Goal: Navigation & Orientation: Find specific page/section

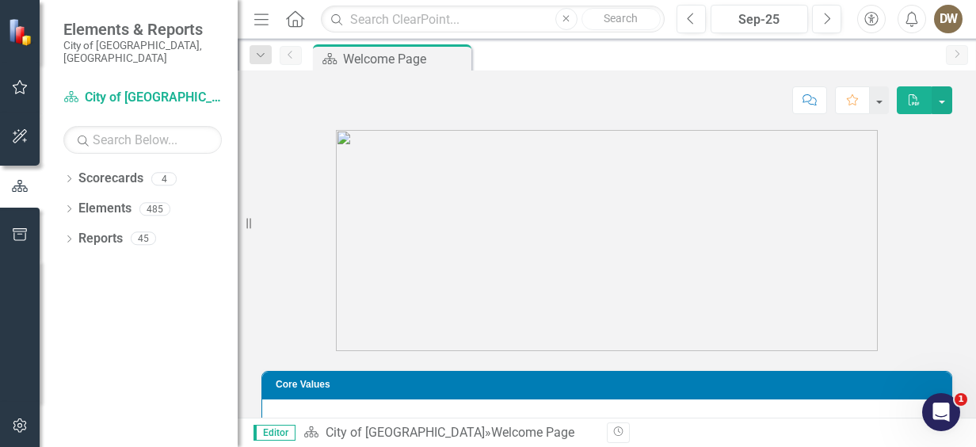
click at [21, 36] on img at bounding box center [22, 31] width 28 height 28
click at [263, 17] on icon "Menu" at bounding box center [261, 18] width 21 height 17
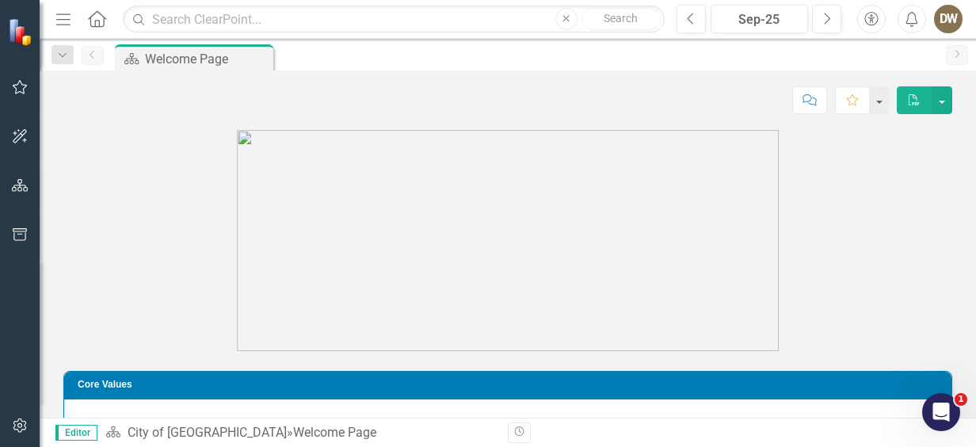
click at [95, 16] on icon "Home" at bounding box center [96, 18] width 21 height 17
click at [14, 89] on icon "button" at bounding box center [20, 87] width 17 height 13
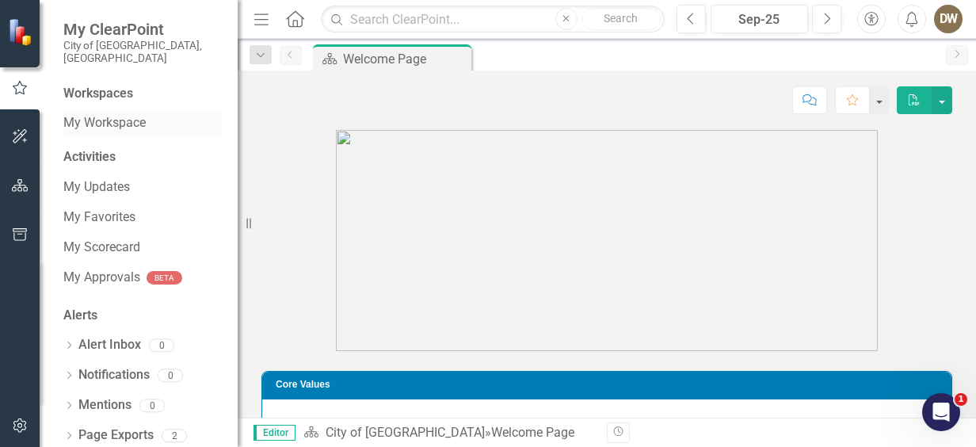
click at [105, 114] on link "My Workspace" at bounding box center [142, 123] width 158 height 18
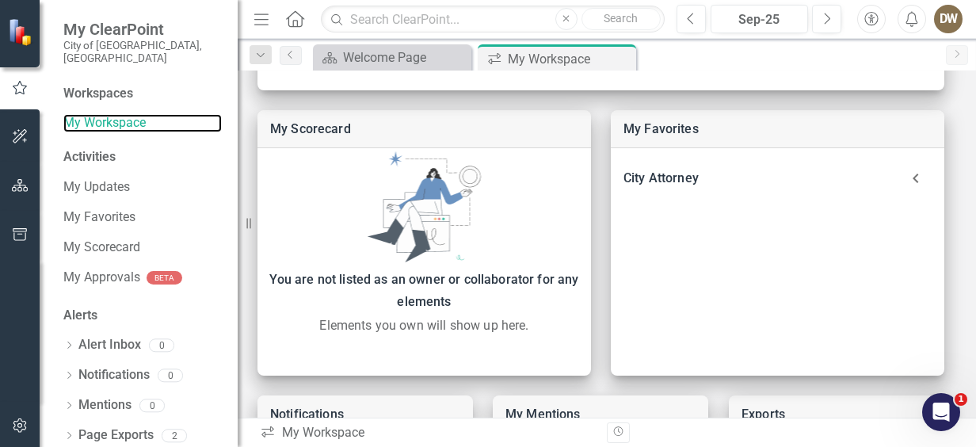
scroll to position [388, 0]
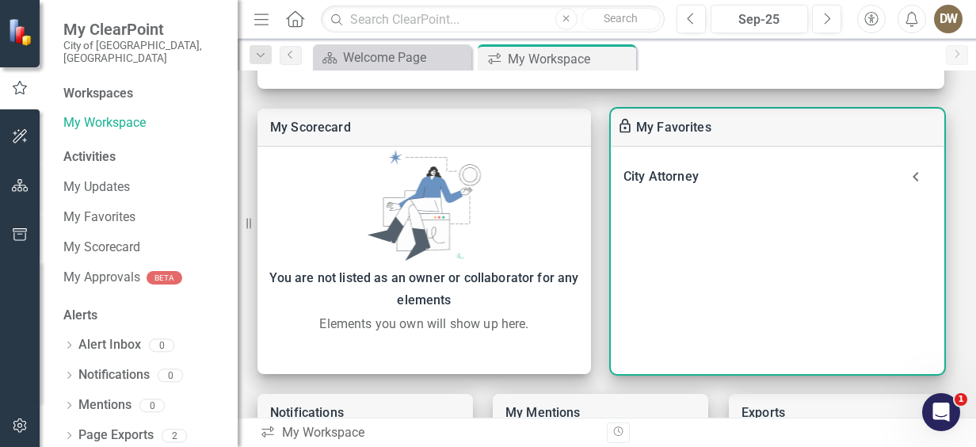
click at [911, 177] on icon at bounding box center [916, 177] width 32 height 32
click at [751, 220] on link "Department Measures" at bounding box center [726, 218] width 130 height 15
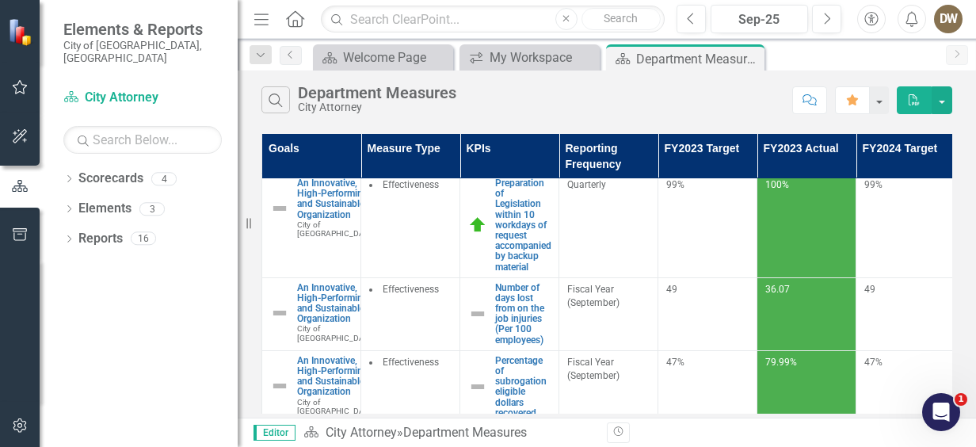
scroll to position [6, 0]
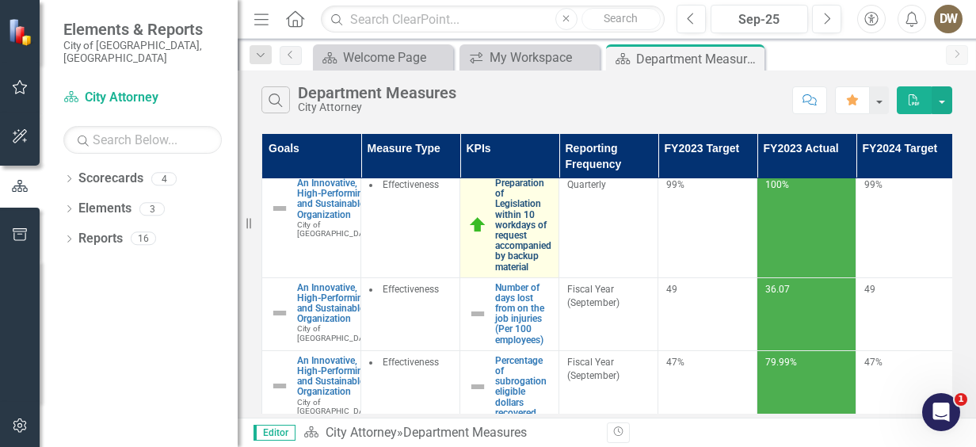
click at [515, 225] on link "Preparation of Legislation within 10 workdays of request accompanied by backup …" at bounding box center [523, 225] width 56 height 94
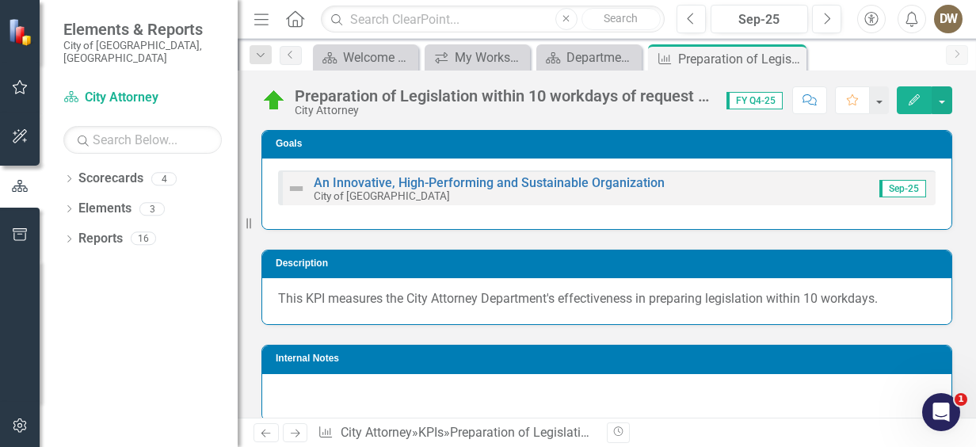
click at [950, 19] on div "DW" at bounding box center [948, 19] width 29 height 29
